Goal: Task Accomplishment & Management: Complete application form

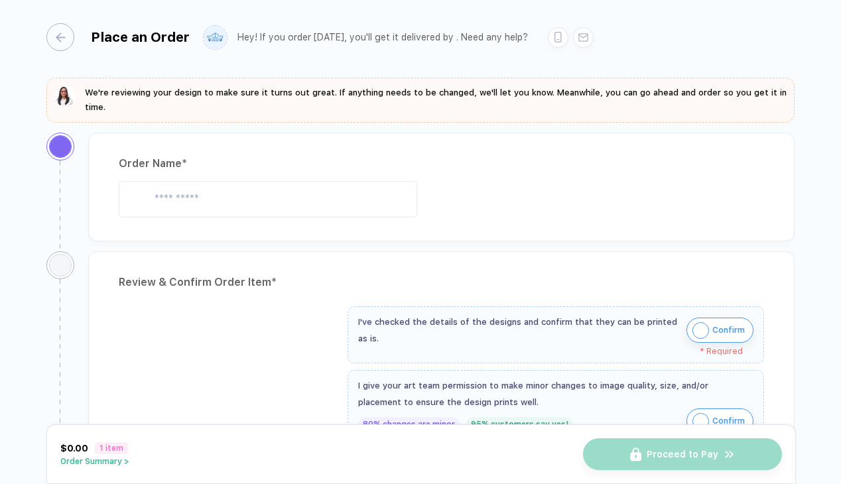
type input "**********"
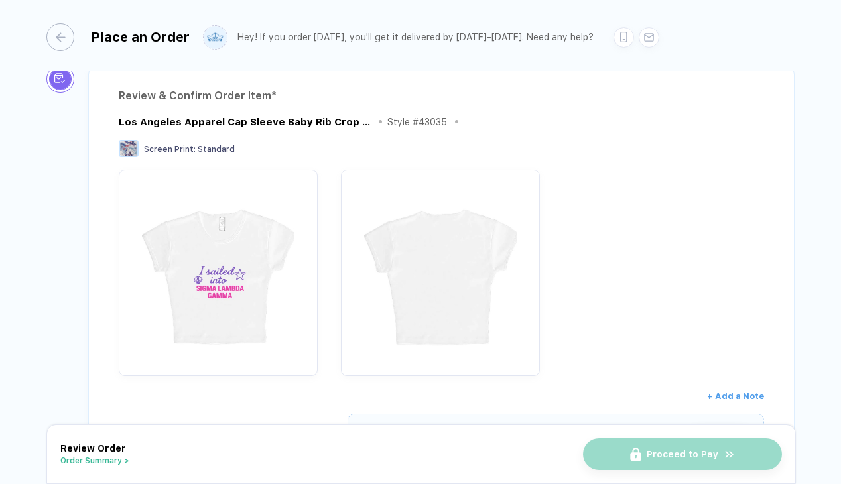
scroll to position [330, 0]
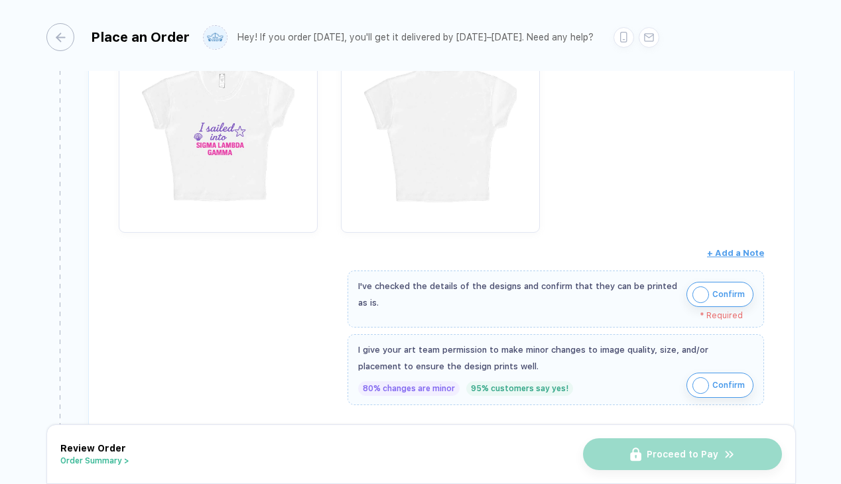
click at [700, 375] on button "Confirm" at bounding box center [720, 385] width 67 height 25
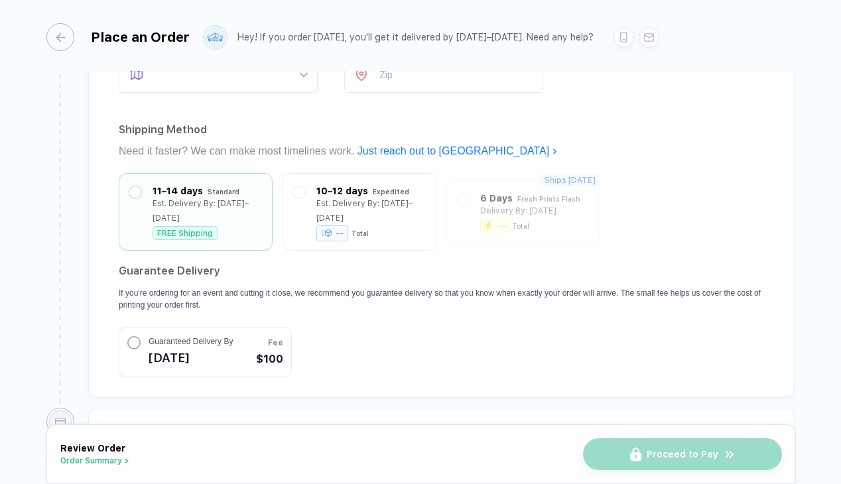
scroll to position [1138, 0]
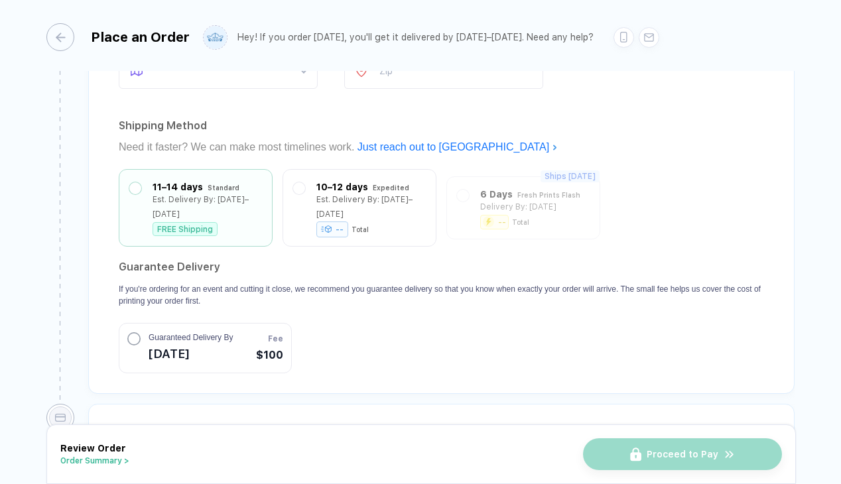
click at [367, 235] on div "11–14 days Standard Est. Delivery By: [DATE]–[DATE] FREE Shipping 10–12 days Ex…" at bounding box center [442, 271] width 646 height 204
click at [367, 219] on div "-- Total" at bounding box center [370, 226] width 109 height 14
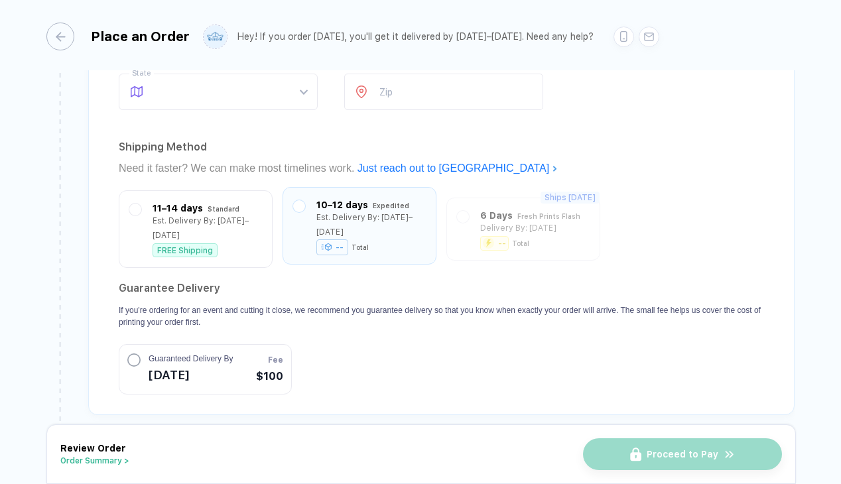
scroll to position [1115, 0]
click at [211, 220] on div "Est. Delivery By: [DATE]–[DATE]" at bounding box center [207, 226] width 109 height 29
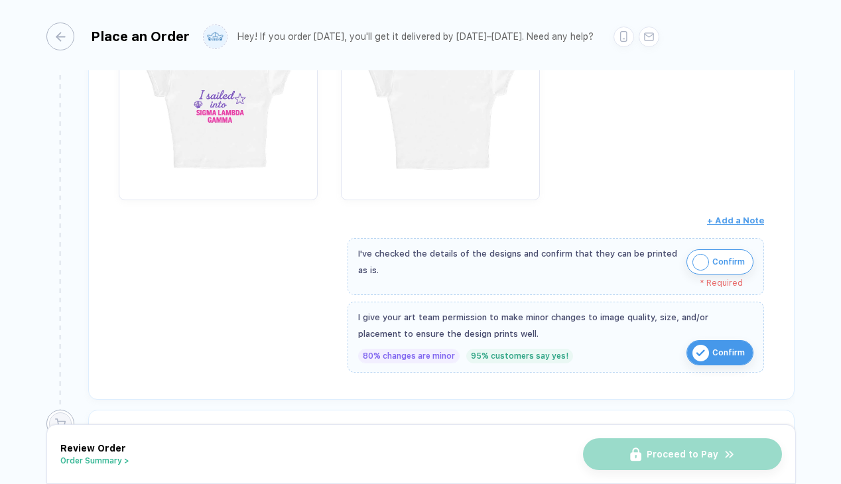
scroll to position [330, 0]
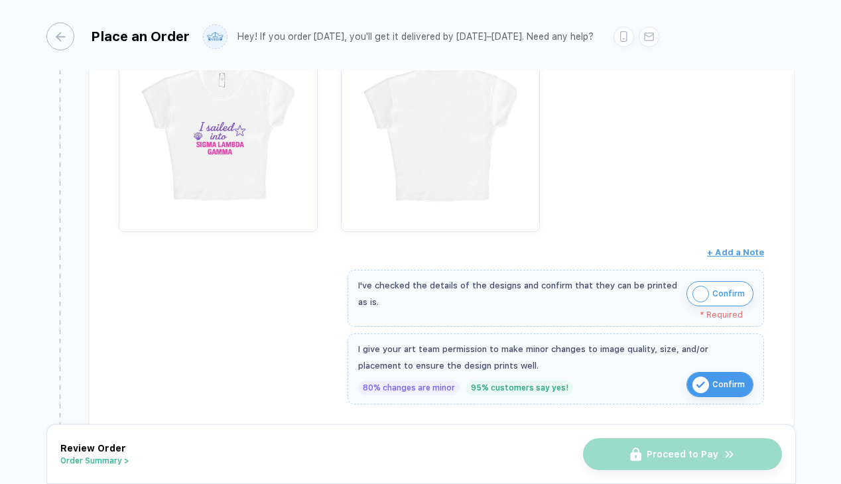
click at [713, 289] on span "Confirm" at bounding box center [729, 293] width 33 height 21
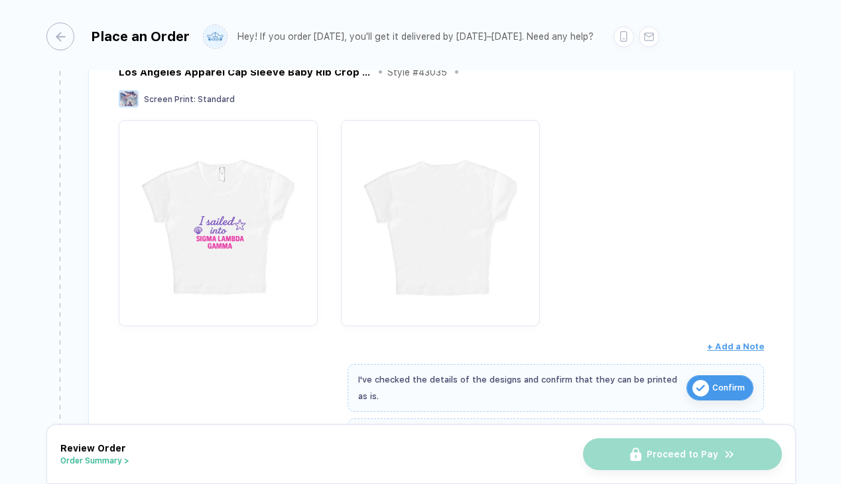
scroll to position [0, 0]
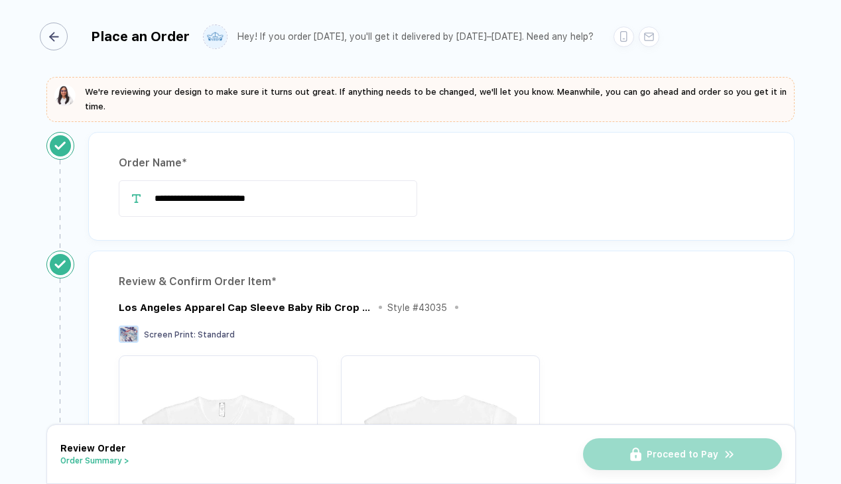
click at [53, 30] on div "button" at bounding box center [54, 37] width 28 height 28
